Goal: Complete application form

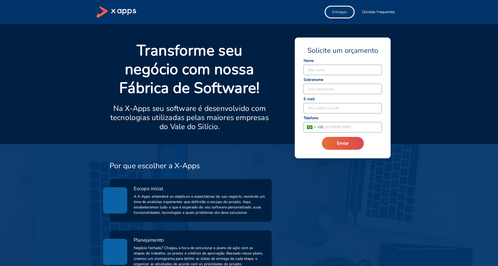
click at [342, 13] on span "Entregas" at bounding box center [339, 11] width 15 height 5
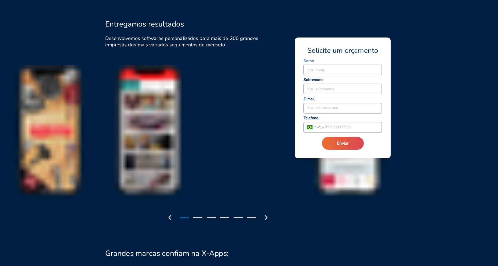
scroll to position [596, 0]
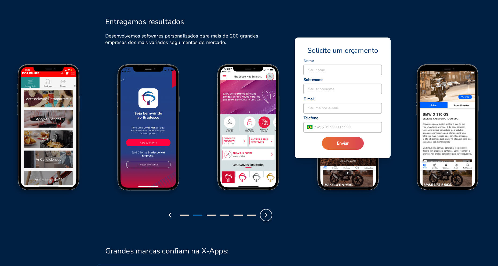
click at [267, 216] on polyline "button" at bounding box center [266, 215] width 2 height 4
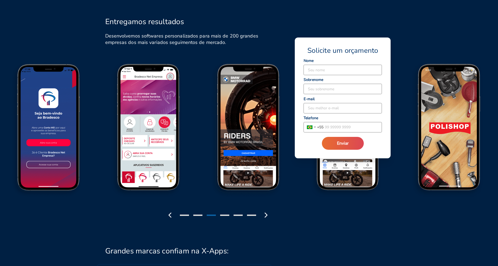
click at [328, 64] on div "Seu nome" at bounding box center [342, 68] width 79 height 16
click at [332, 71] on input at bounding box center [343, 70] width 78 height 10
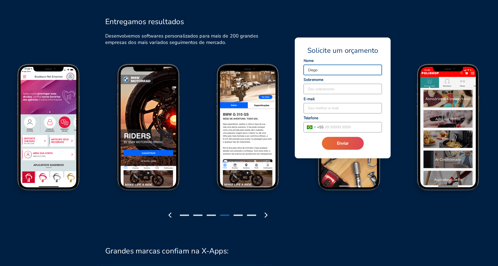
type input "Diego"
type input "Monteiro"
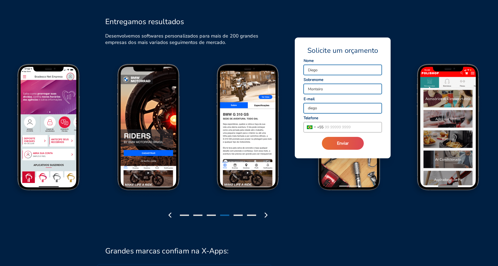
type input "[EMAIL_ADDRESS][DOMAIN_NAME]"
type input "[PHONE_NUMBER]"
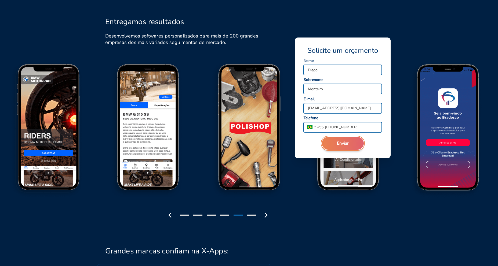
click at [353, 147] on button "Enviar" at bounding box center [343, 143] width 42 height 13
